Goal: Information Seeking & Learning: Learn about a topic

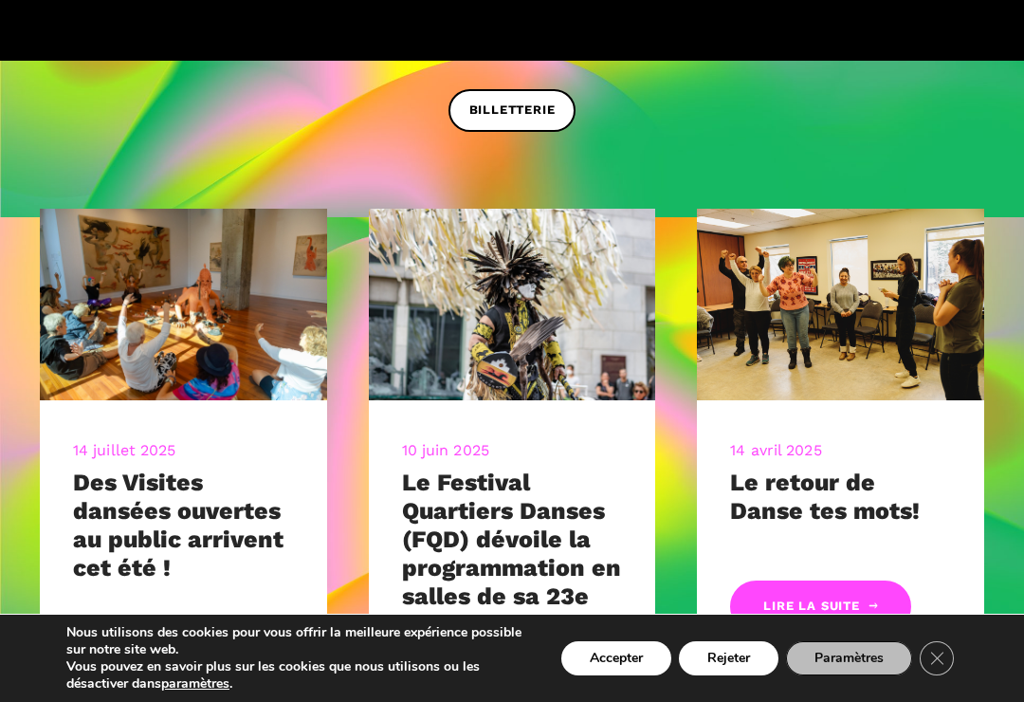
scroll to position [614, 0]
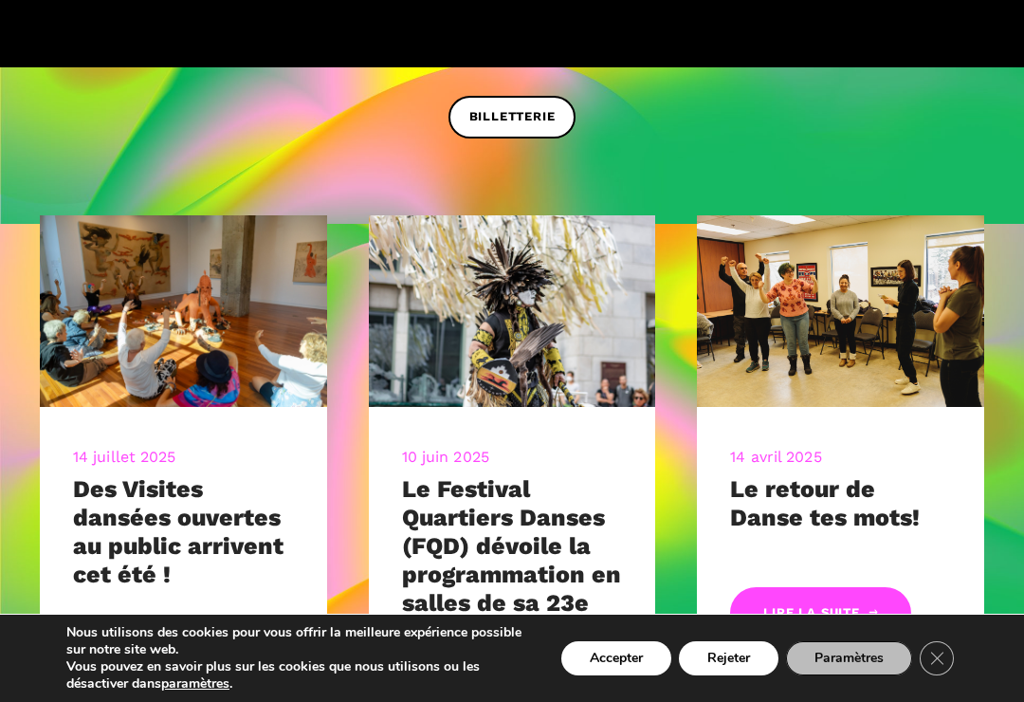
click at [613, 675] on button "Accepter" at bounding box center [616, 658] width 110 height 34
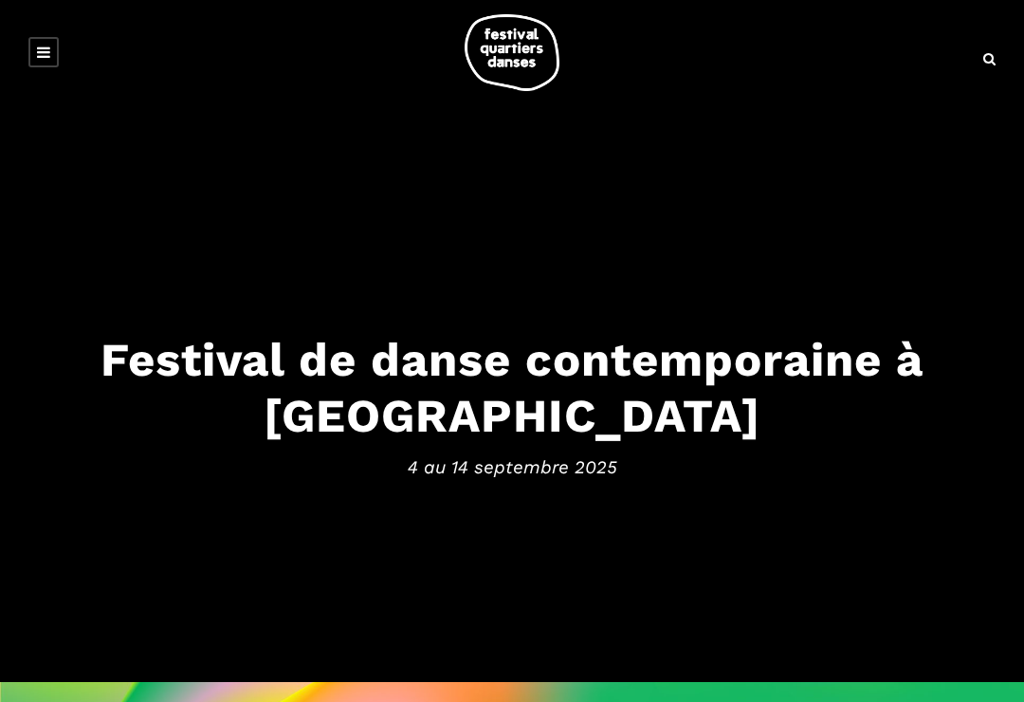
click at [579, 484] on div "Festival de danse contemporaine à [GEOGRAPHIC_DATA] [DATE] au [DATE]" at bounding box center [512, 412] width 1024 height 160
click at [636, 472] on span "4 au 14 septembre 2025" at bounding box center [512, 467] width 986 height 28
click at [862, 393] on h3 "Festival de danse contemporaine à Montréal" at bounding box center [512, 388] width 986 height 112
click at [43, 49] on icon at bounding box center [43, 52] width 13 height 15
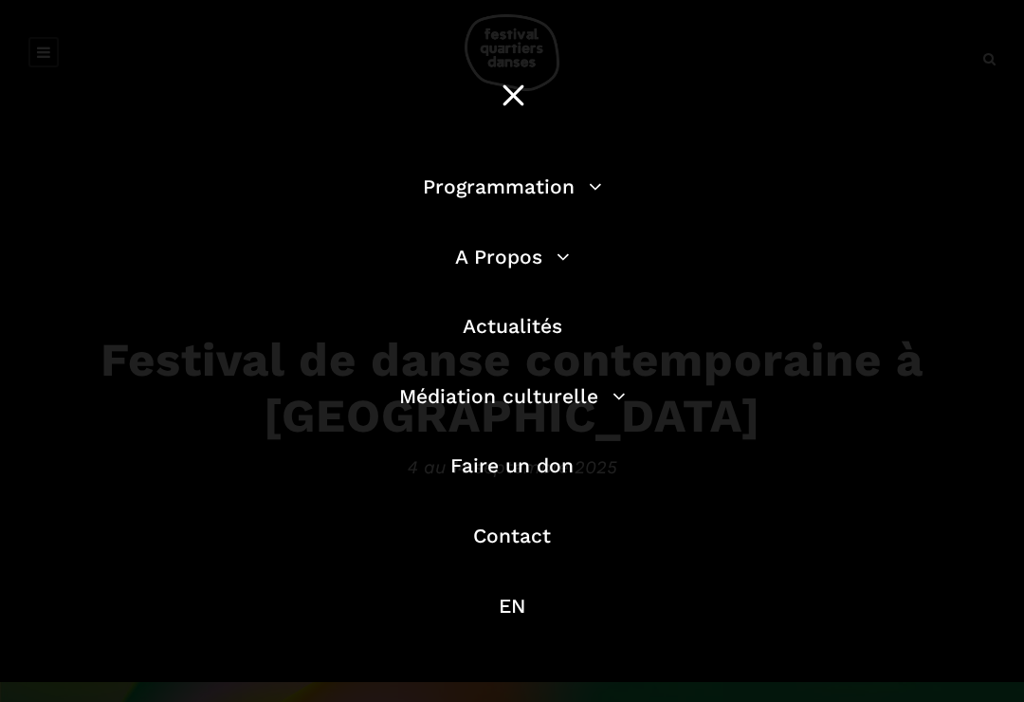
click at [1020, 692] on div "Programmation Billetterie 2025 Programmation Gratuite Calendrier du Festival Le…" at bounding box center [512, 396] width 1024 height 792
click at [544, 183] on link "Programmation" at bounding box center [512, 186] width 179 height 24
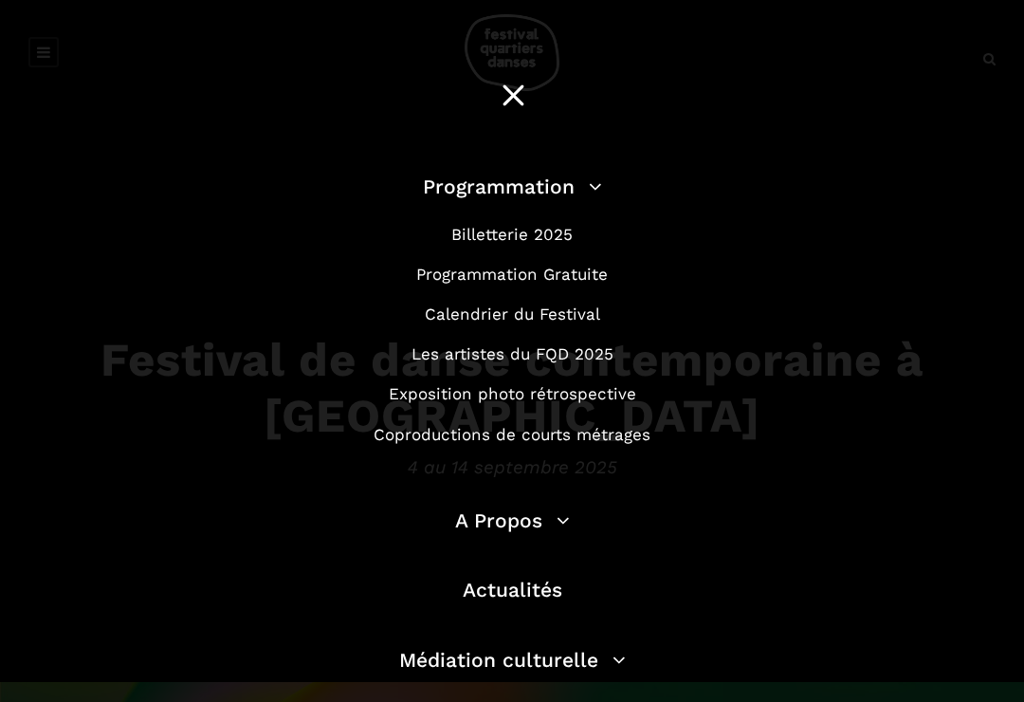
click at [564, 282] on link "Programmation Gratuite" at bounding box center [512, 274] width 192 height 19
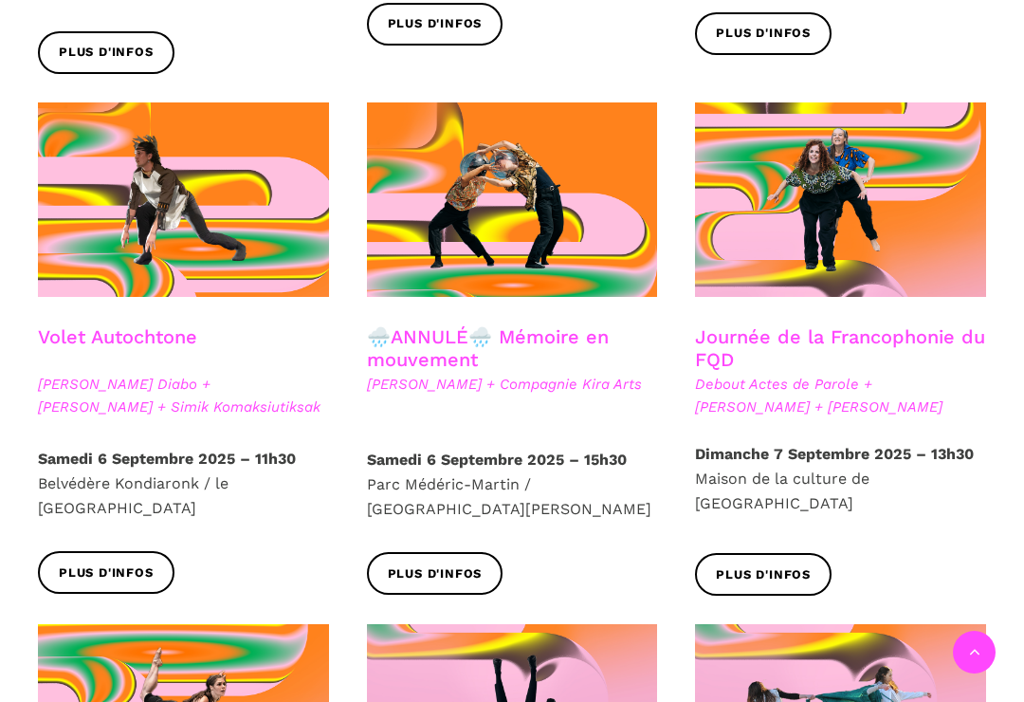
scroll to position [982, 0]
